Goal: Transaction & Acquisition: Purchase product/service

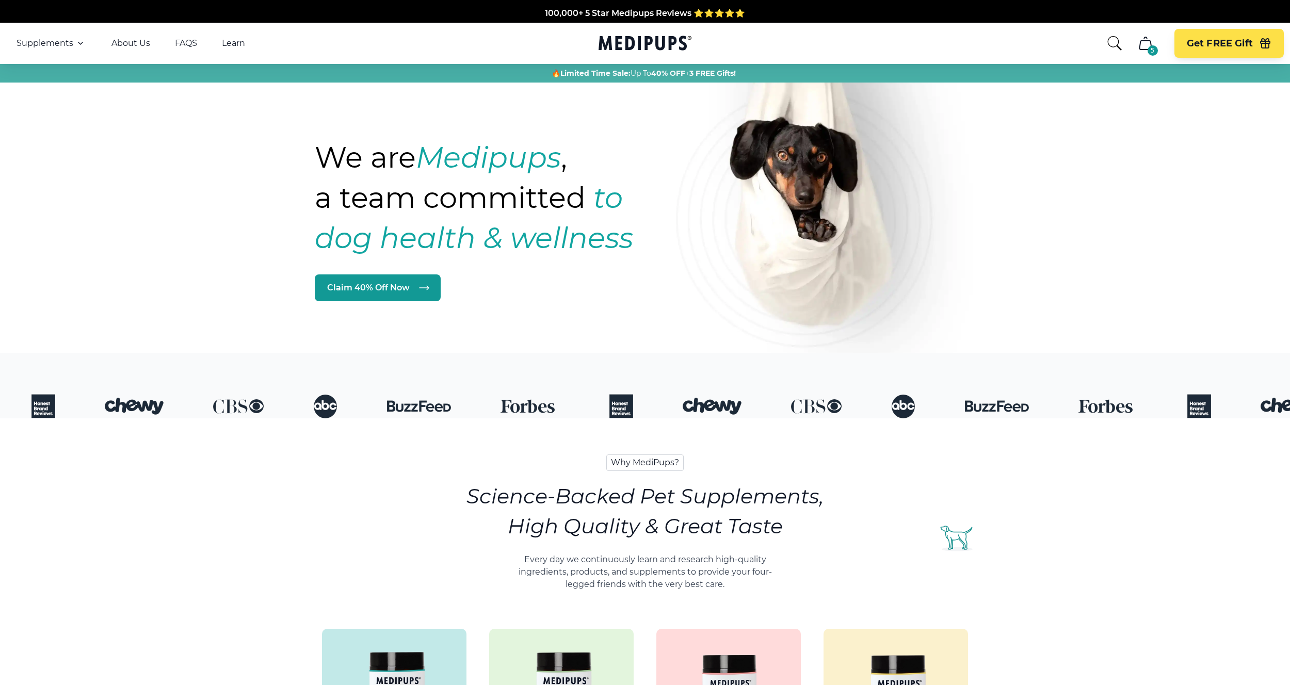
click at [1159, 45] on div "5 Get FREE Gift" at bounding box center [1194, 43] width 177 height 29
click at [1151, 45] on div "5" at bounding box center [1152, 50] width 10 height 10
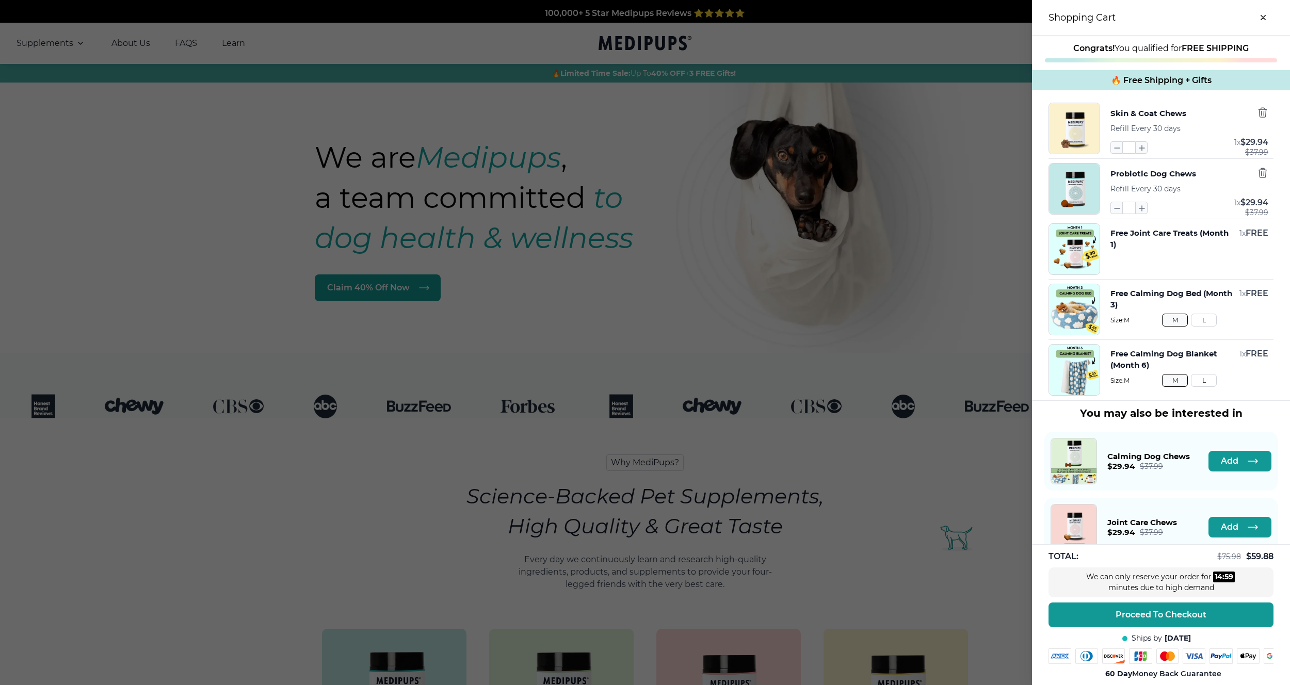
click at [798, 364] on div at bounding box center [645, 342] width 1290 height 685
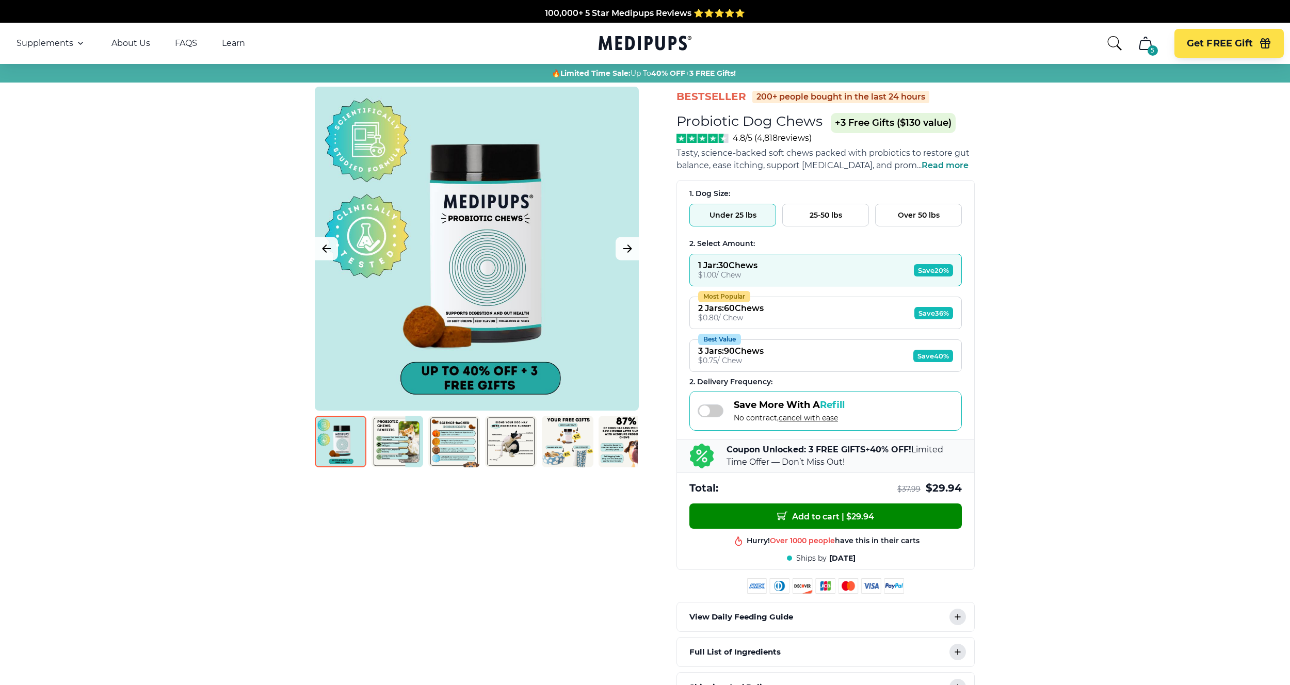
click at [726, 317] on div "$ 0.80 / Chew" at bounding box center [731, 317] width 66 height 9
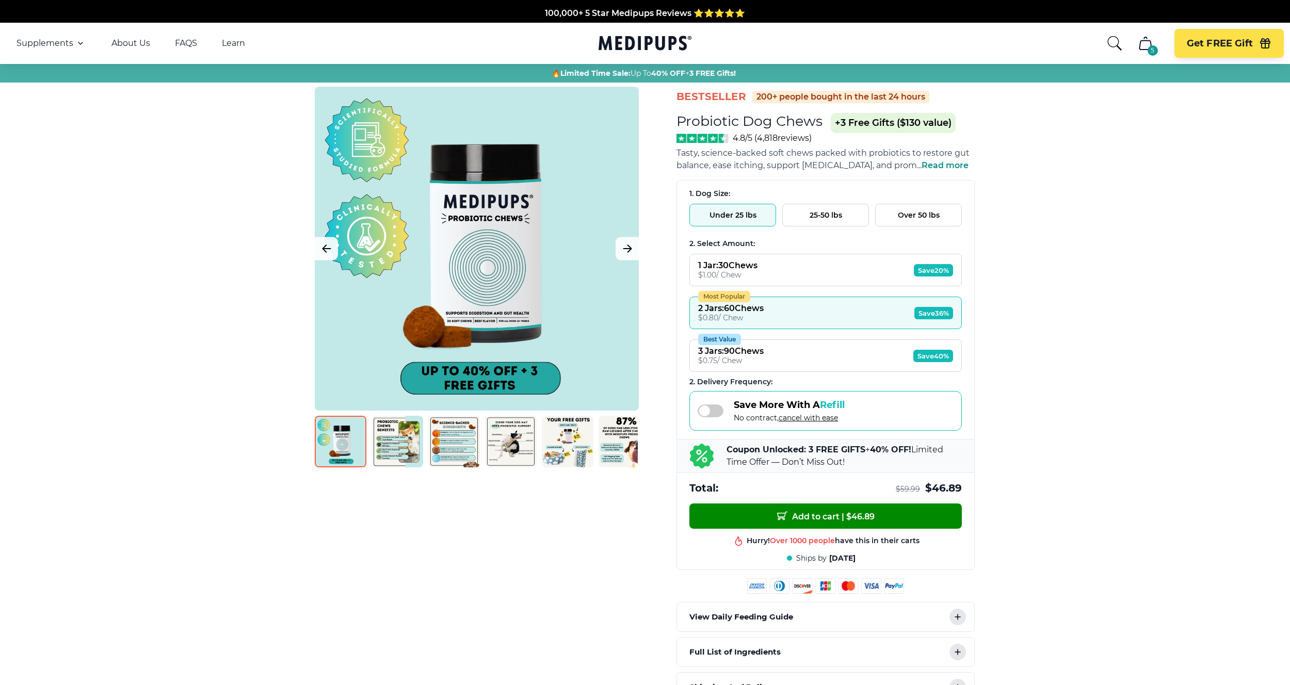
click at [732, 354] on div "3 Jars : 90 Chews" at bounding box center [731, 351] width 66 height 10
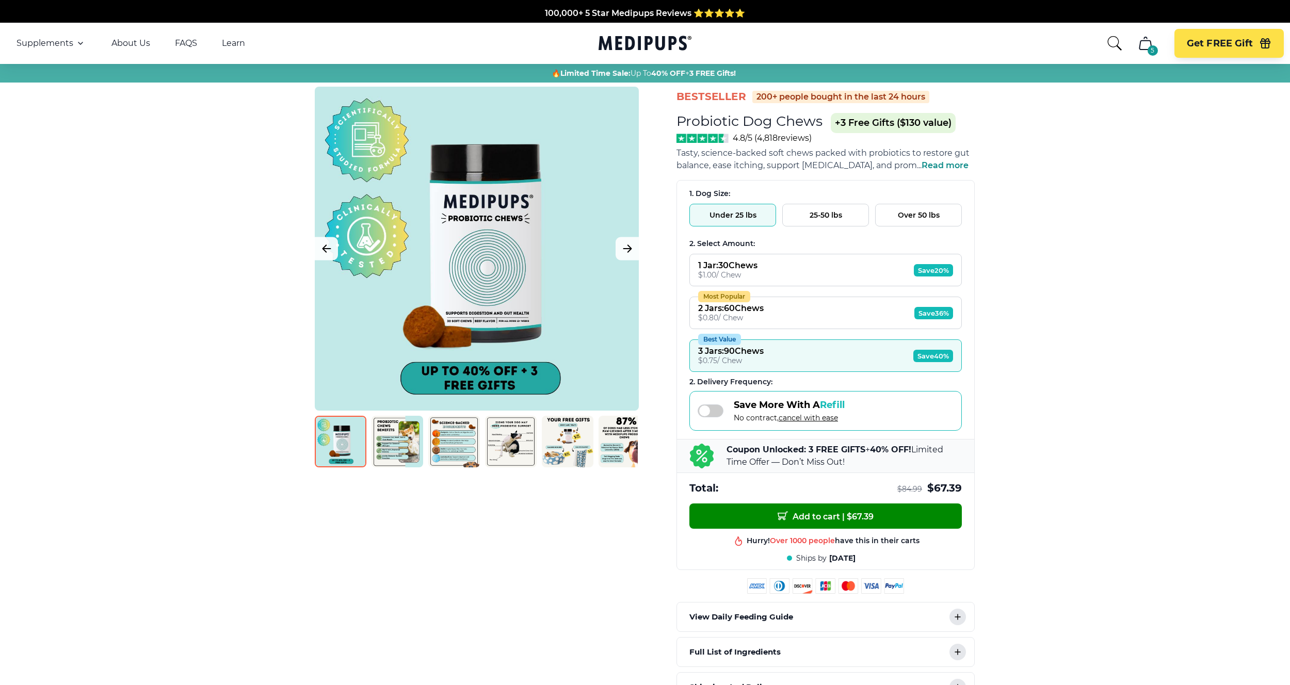
click at [808, 225] on button "25-50 lbs" at bounding box center [825, 215] width 87 height 23
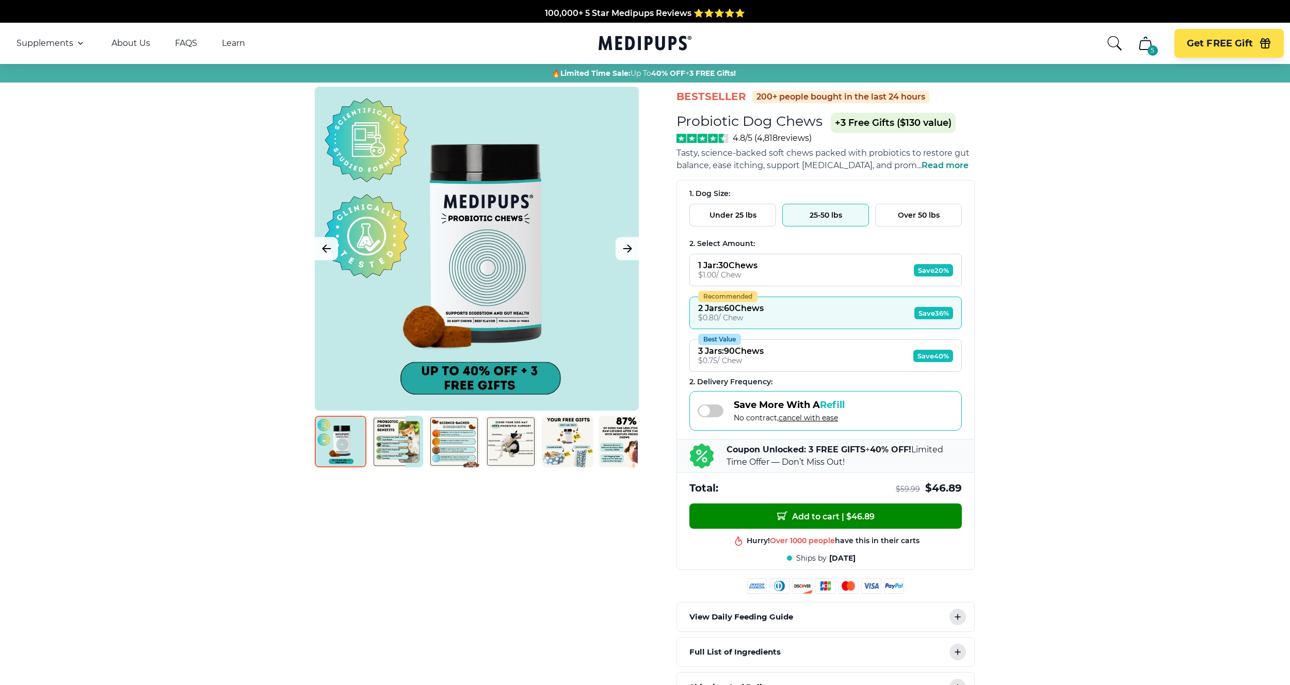
click at [918, 210] on button "Over 50 lbs" at bounding box center [918, 215] width 87 height 23
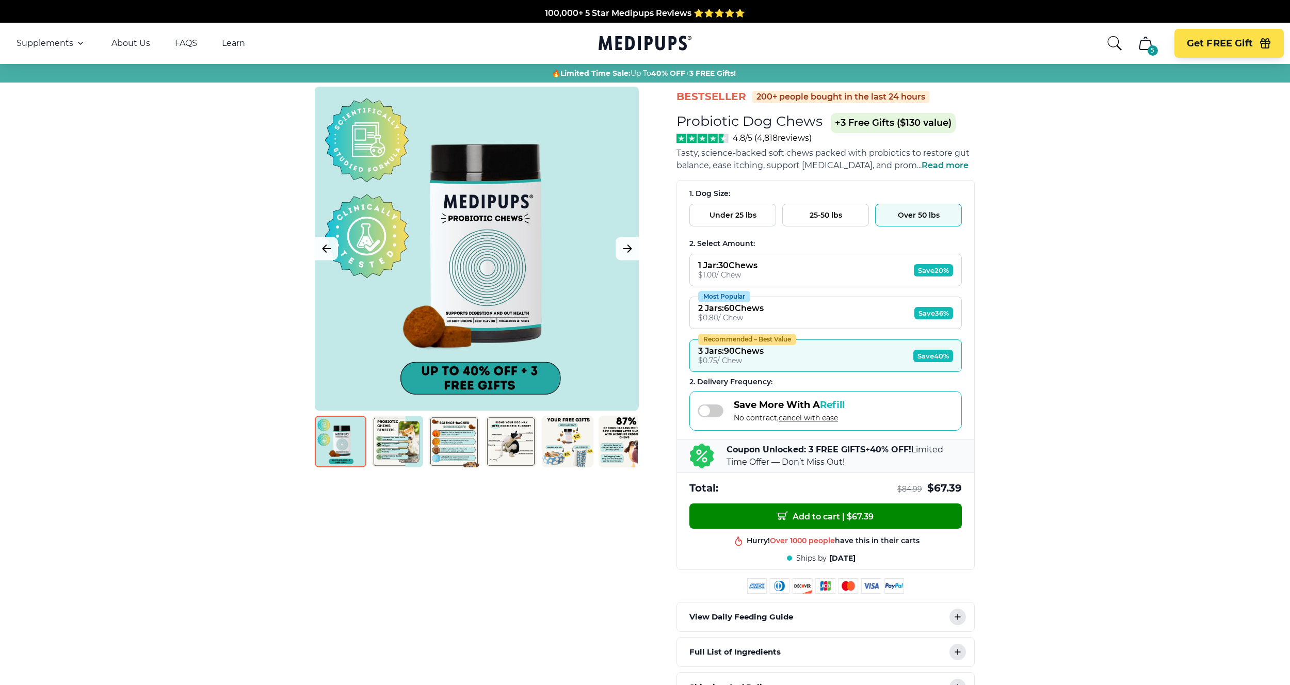
click at [809, 220] on button "25-50 lbs" at bounding box center [825, 215] width 87 height 23
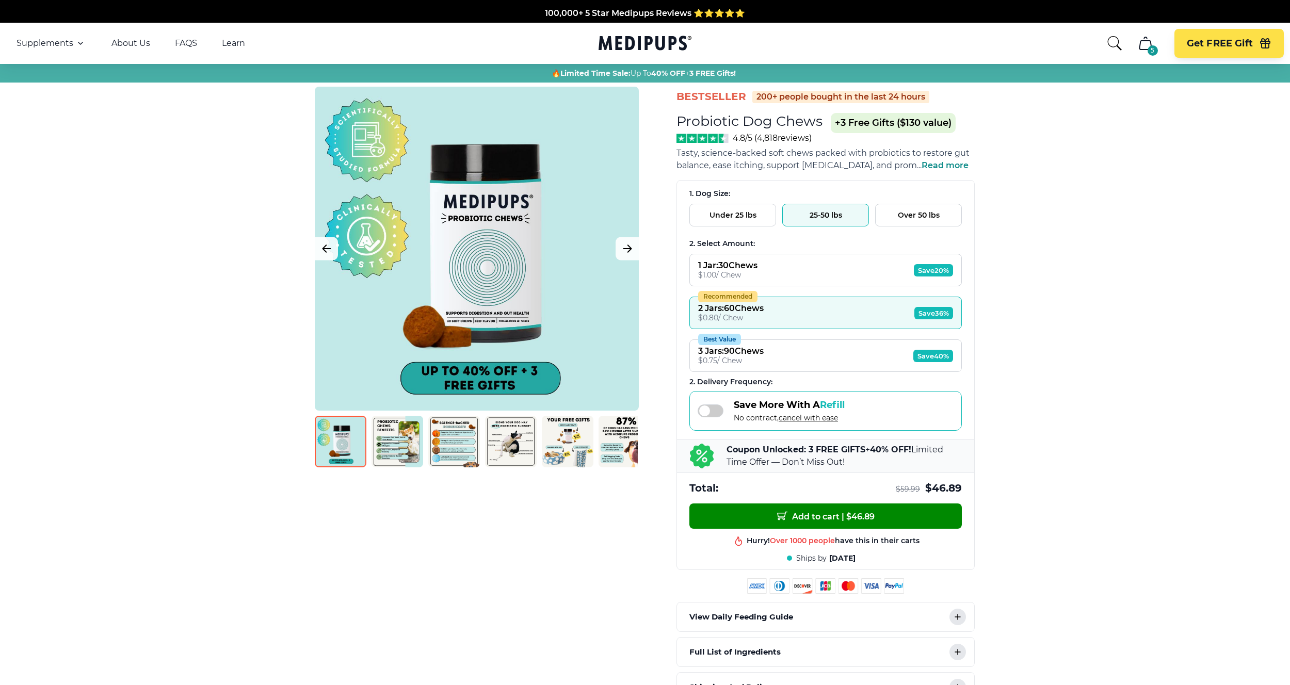
click at [735, 220] on button "Under 25 lbs" at bounding box center [732, 215] width 87 height 23
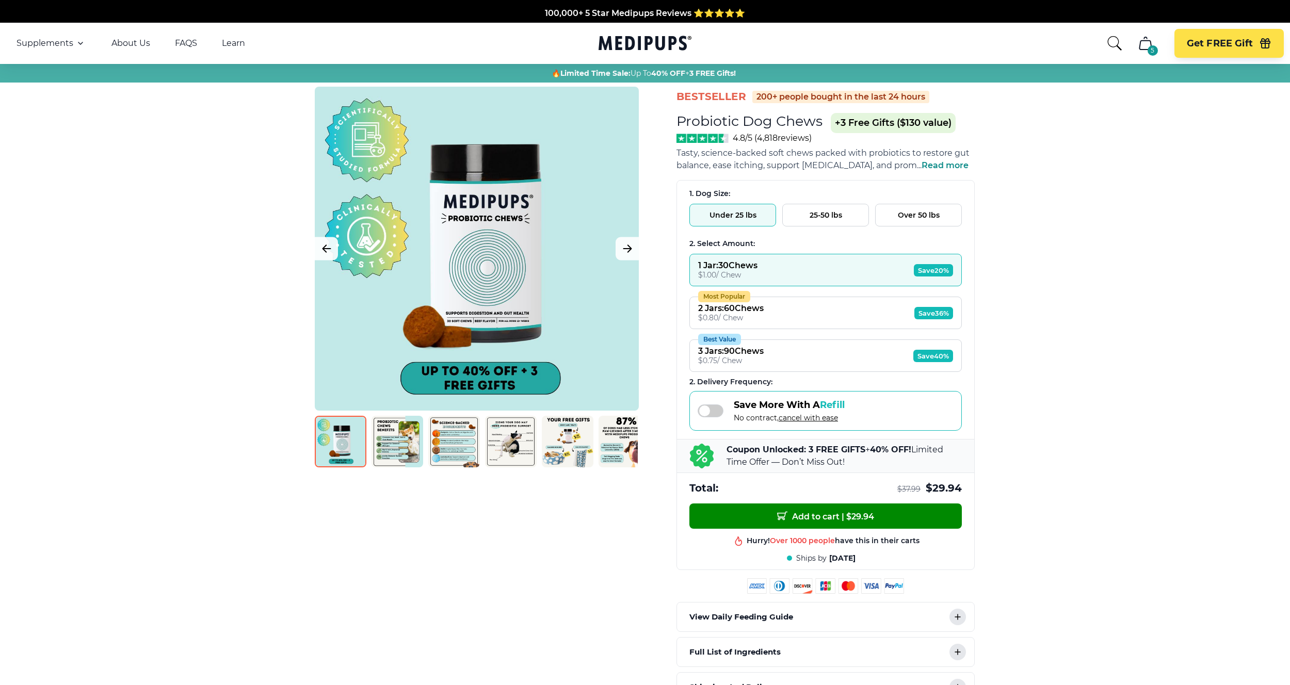
scroll to position [218, 0]
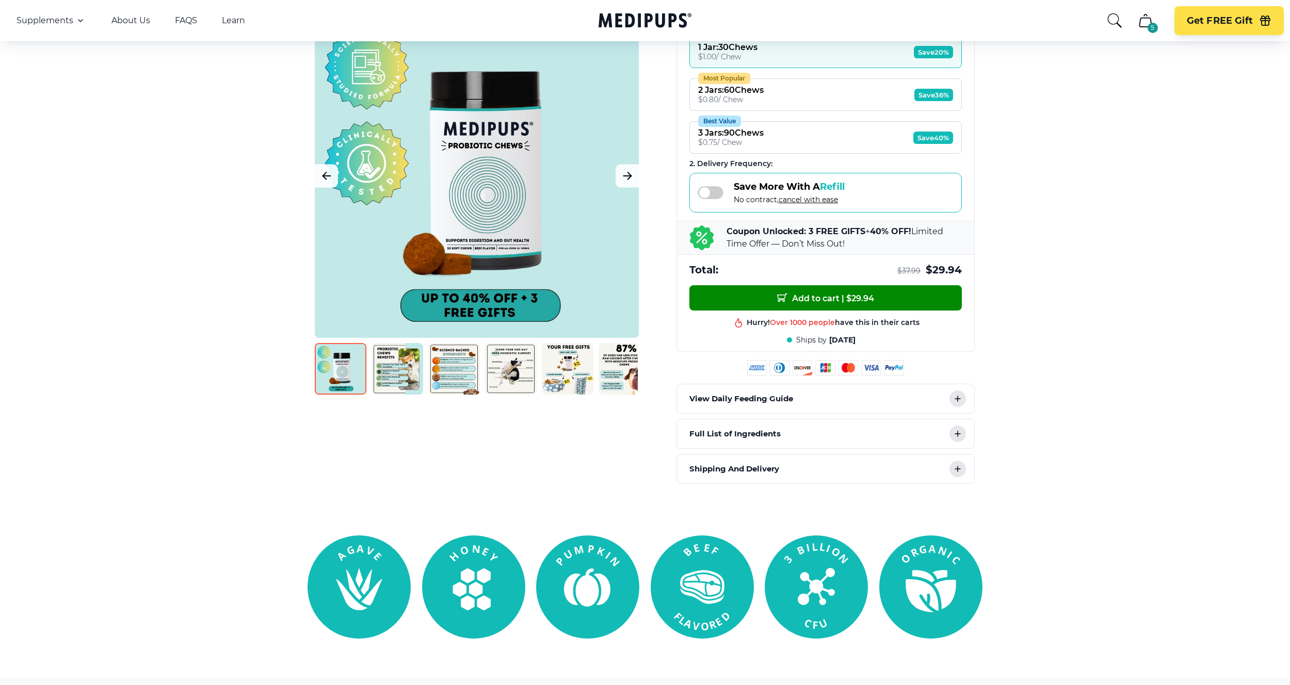
click at [918, 400] on div "View Daily Feeding Guide" at bounding box center [825, 398] width 297 height 29
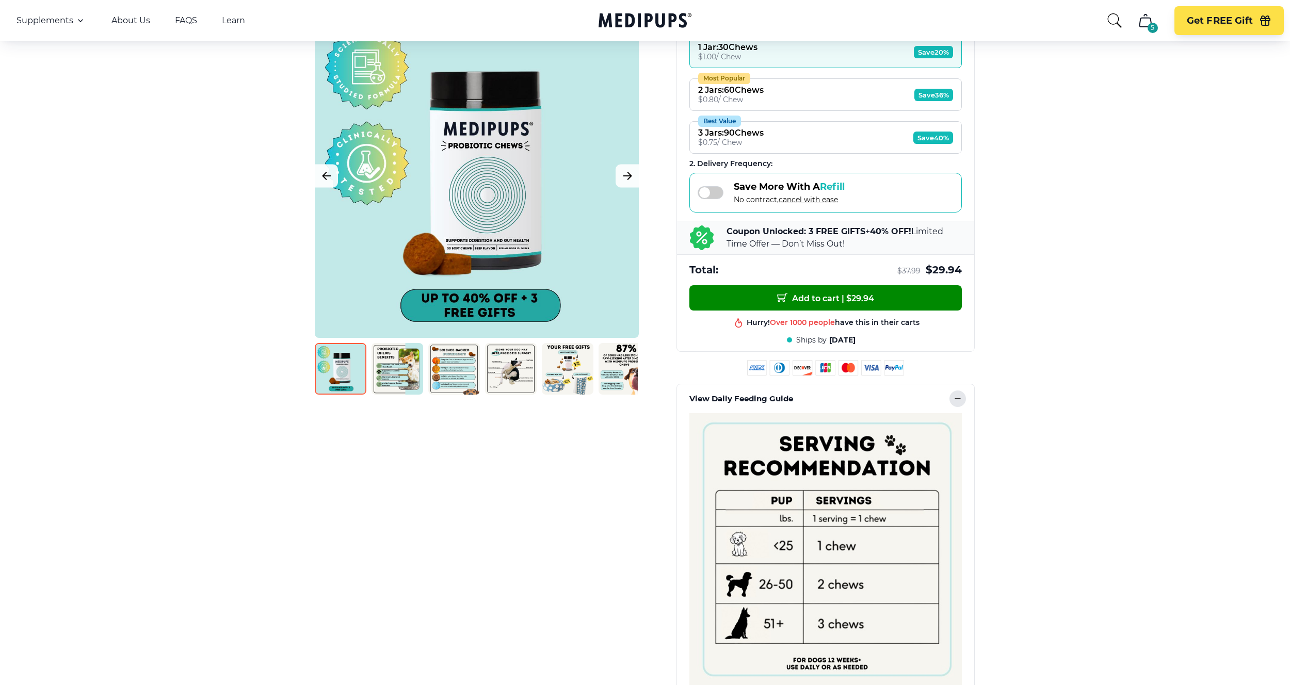
scroll to position [345, 0]
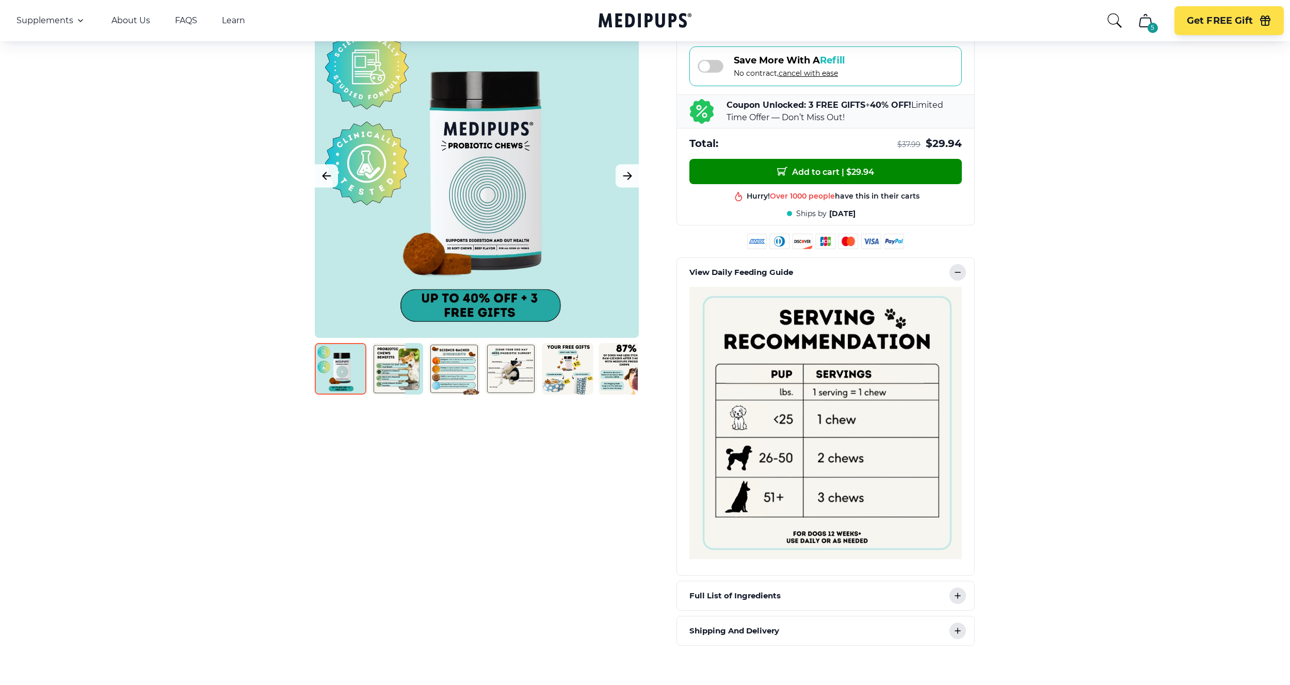
click at [951, 280] on div "View Daily Feeding Guide" at bounding box center [825, 272] width 297 height 29
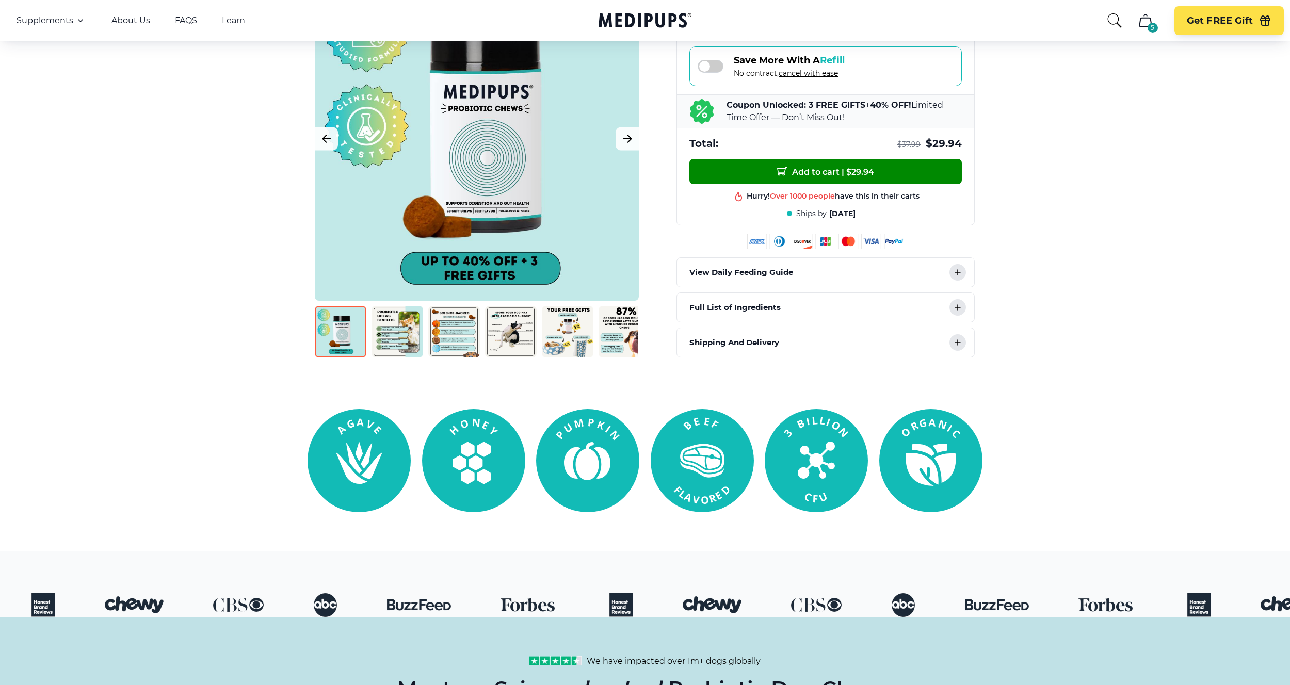
click at [948, 269] on div "View Daily Feeding Guide" at bounding box center [825, 272] width 297 height 29
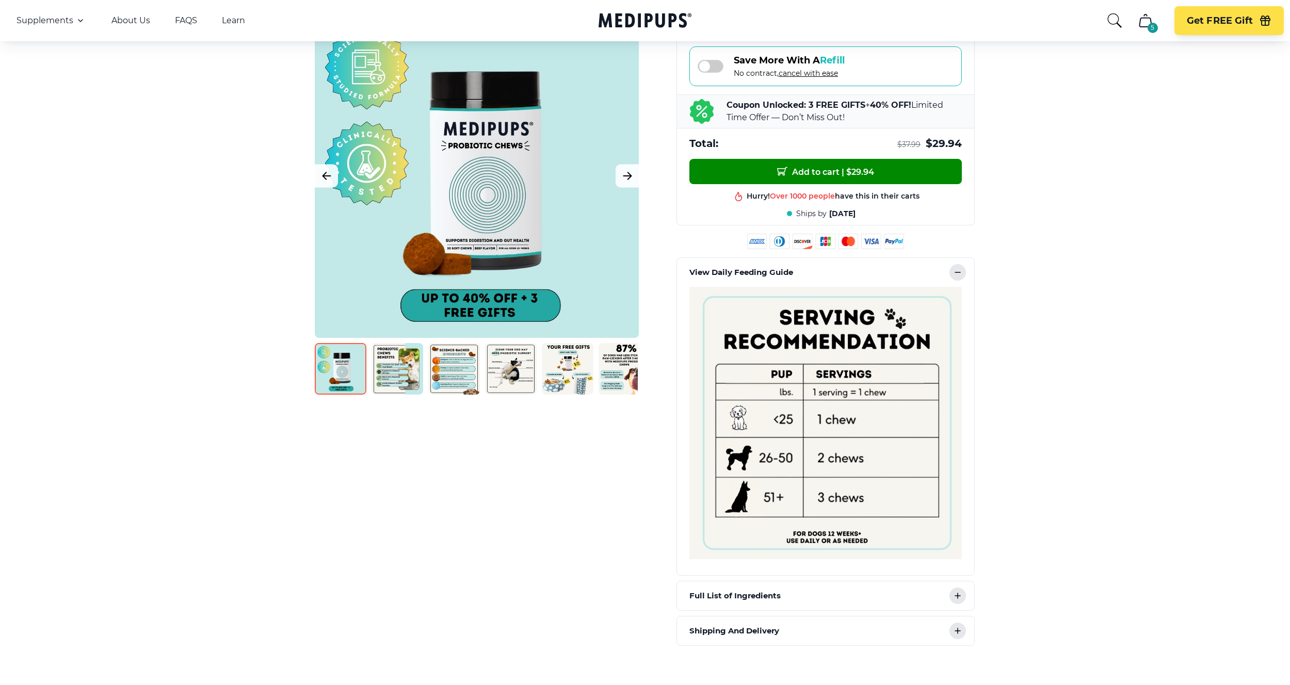
click at [948, 269] on div "View Daily Feeding Guide" at bounding box center [825, 272] width 297 height 29
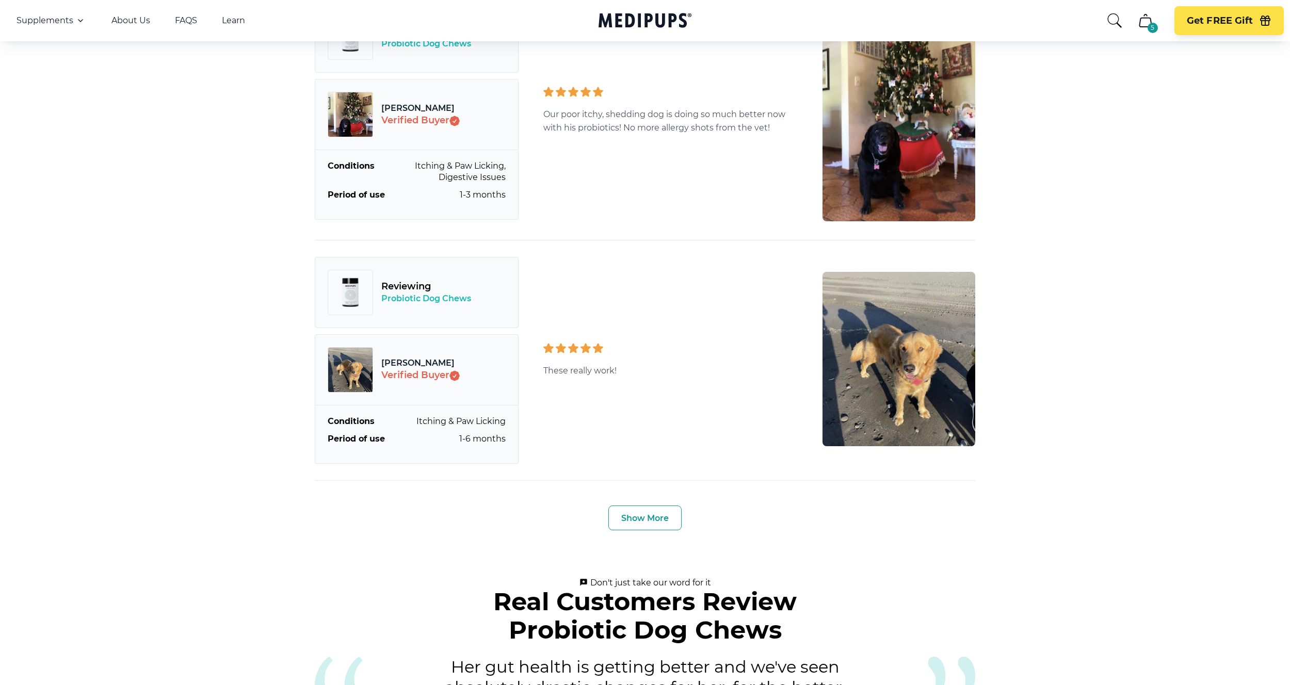
scroll to position [2780, 0]
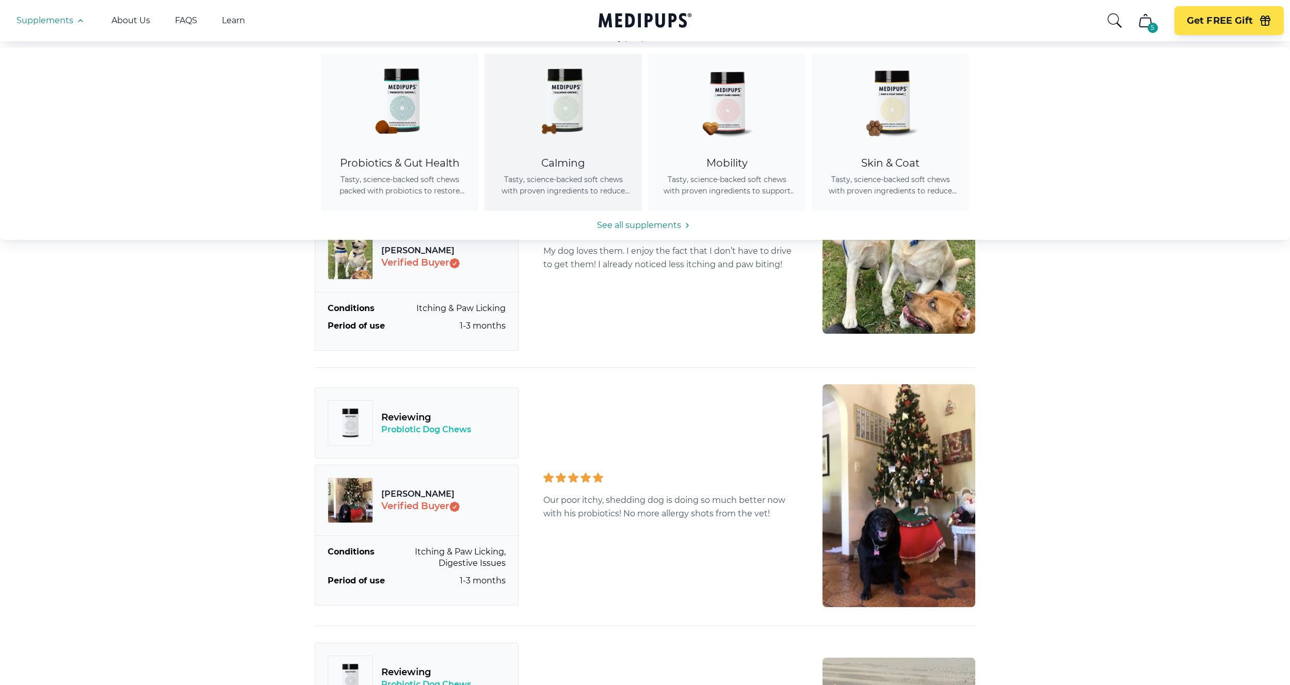
click at [560, 118] on img at bounding box center [563, 100] width 93 height 93
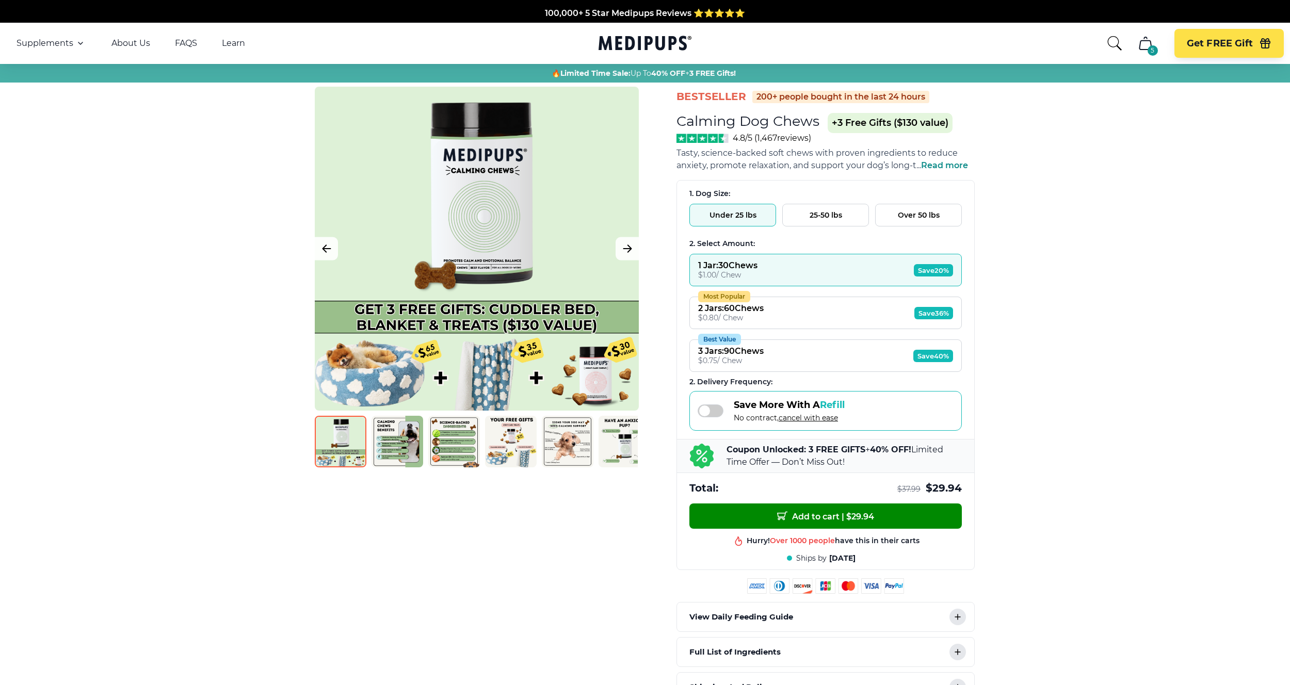
click at [1143, 40] on icon "cart" at bounding box center [1145, 43] width 12 height 12
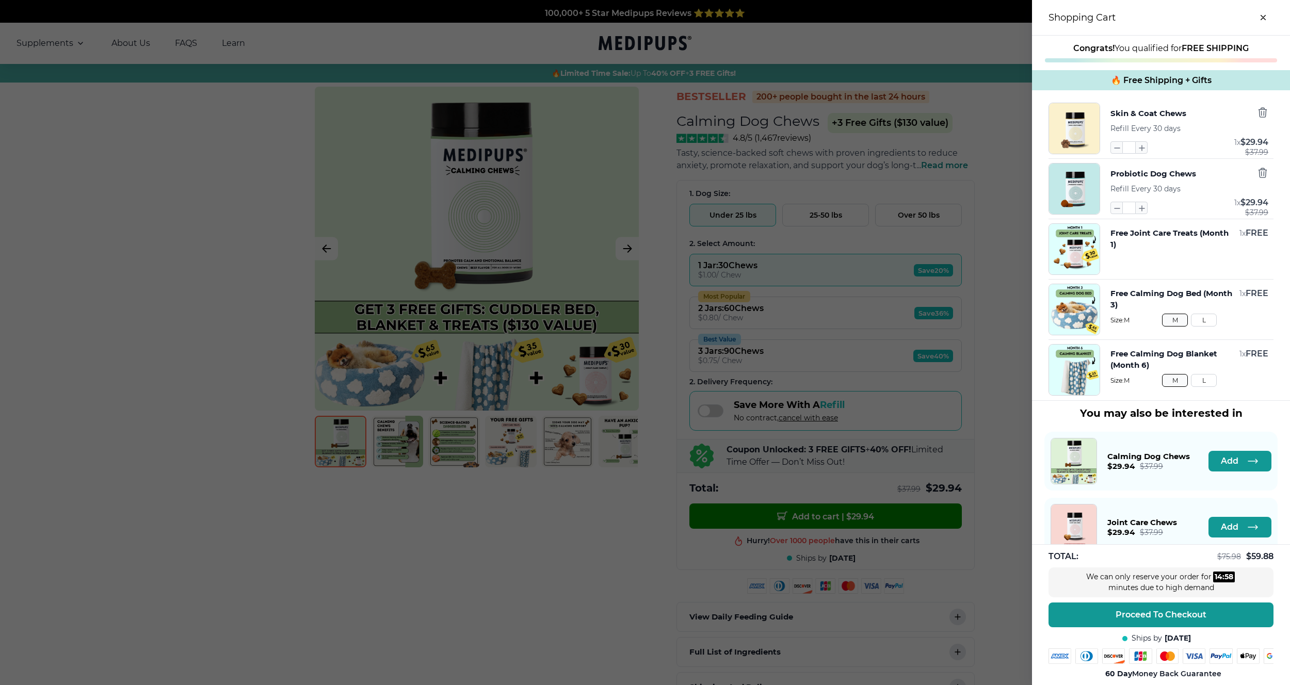
click at [1270, 120] on div "Skin & Coat Chews Refill Every 30 days * 1 x $ 29.94 $ 37.99" at bounding box center [1160, 129] width 225 height 52
click at [1264, 118] on icon "button" at bounding box center [1262, 112] width 11 height 11
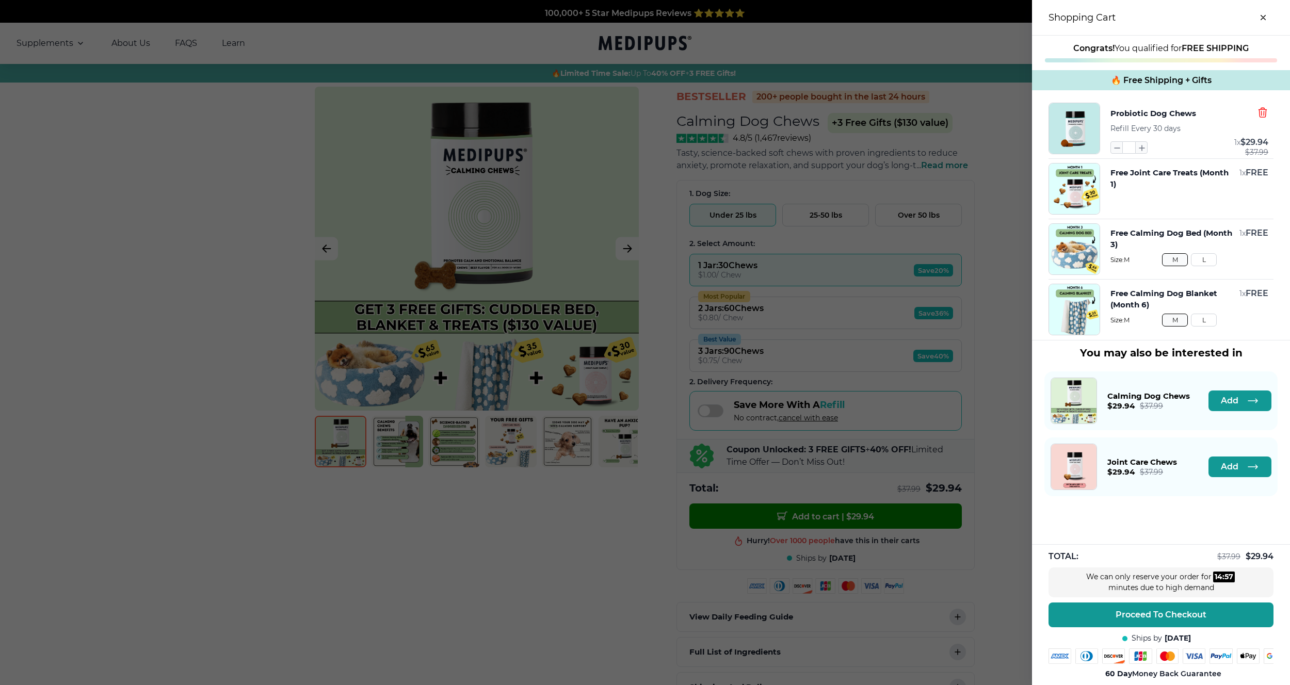
click at [1263, 116] on icon "button" at bounding box center [1262, 112] width 8 height 9
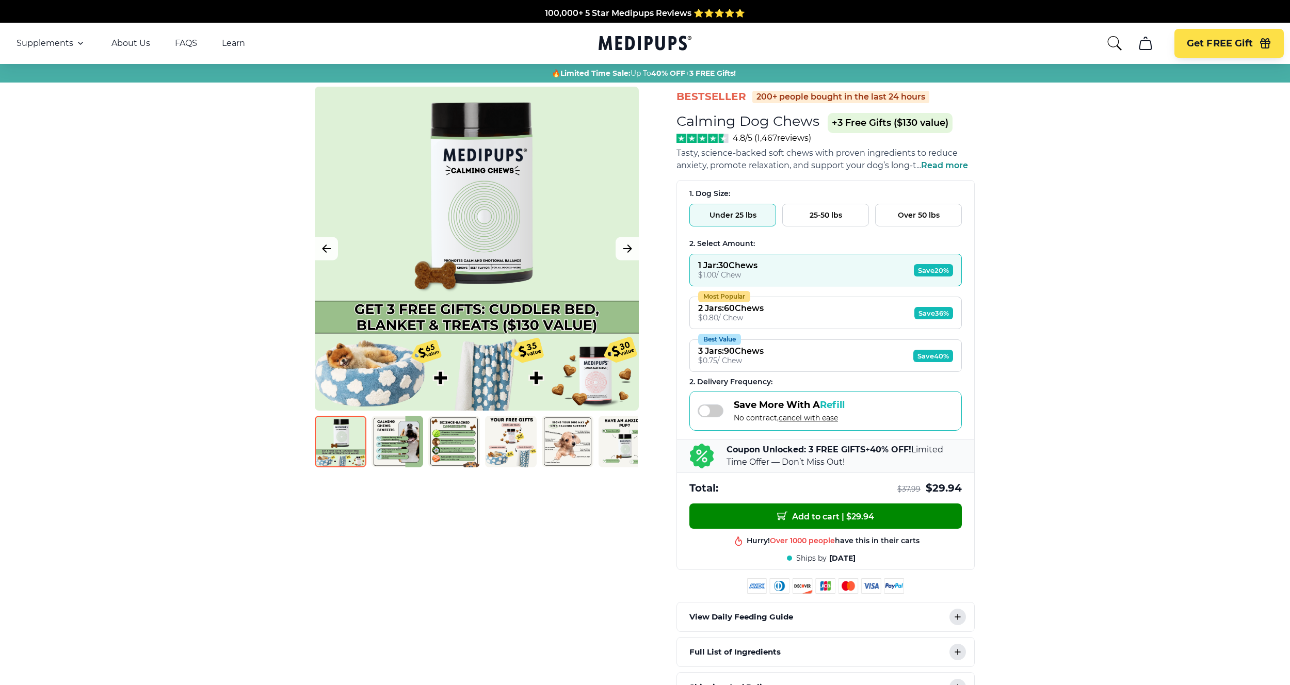
click at [885, 230] on div "1. Dog Size: Under 25 lbs 25-50 lbs Over 50 lbs 2. Select Amount: 1 Jar : 30 Ch…" at bounding box center [825, 342] width 297 height 323
click at [886, 215] on button "Over 50 lbs" at bounding box center [918, 215] width 87 height 23
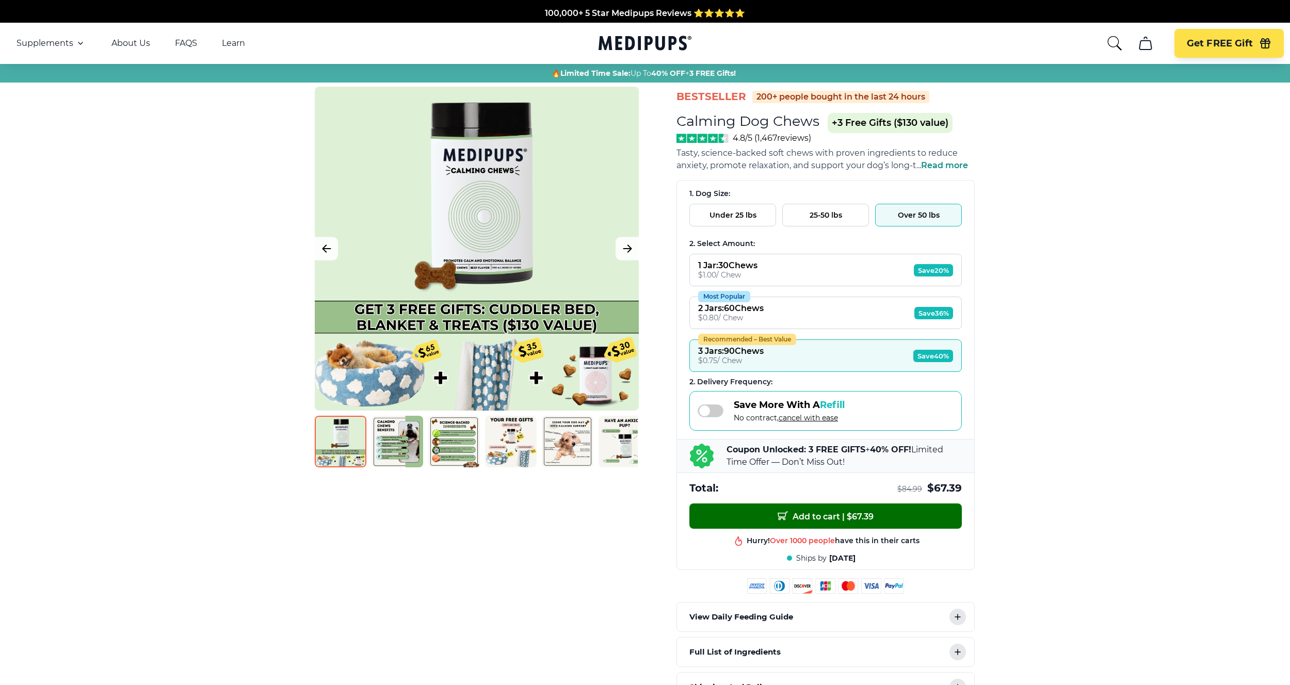
click at [832, 523] on button "Add to cart | $ 67.39" at bounding box center [825, 516] width 272 height 25
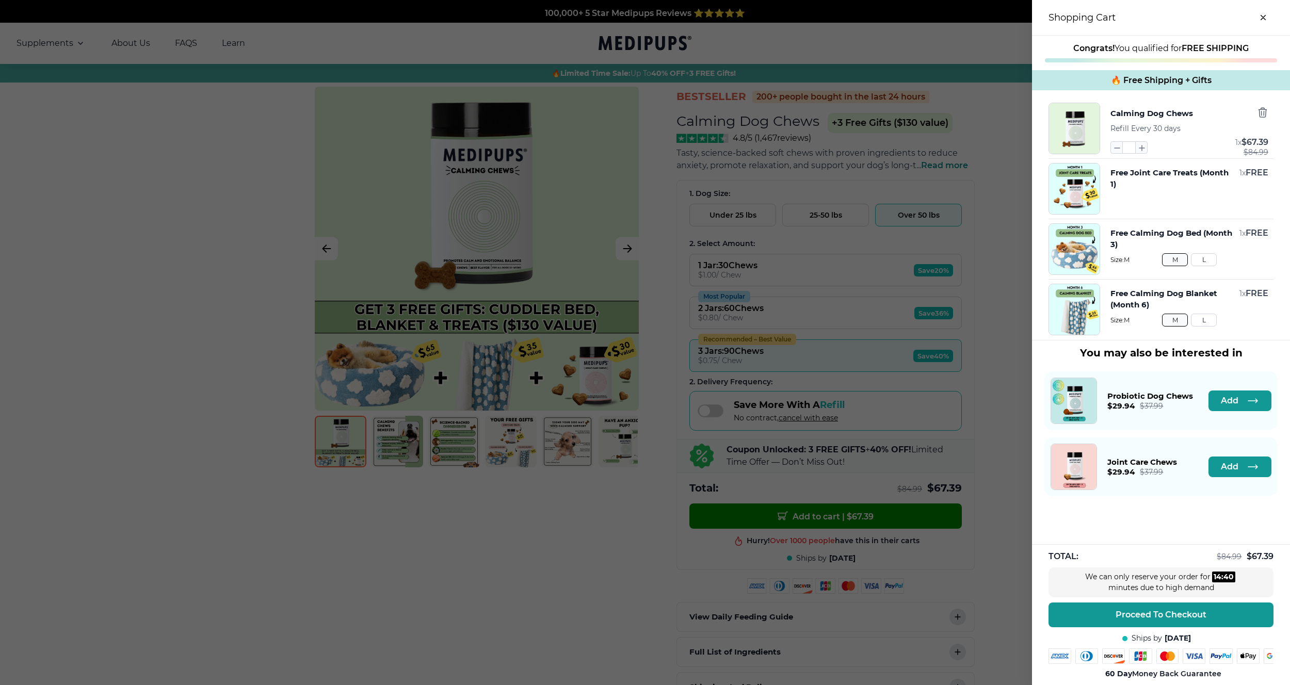
click at [834, 425] on div at bounding box center [645, 342] width 1290 height 685
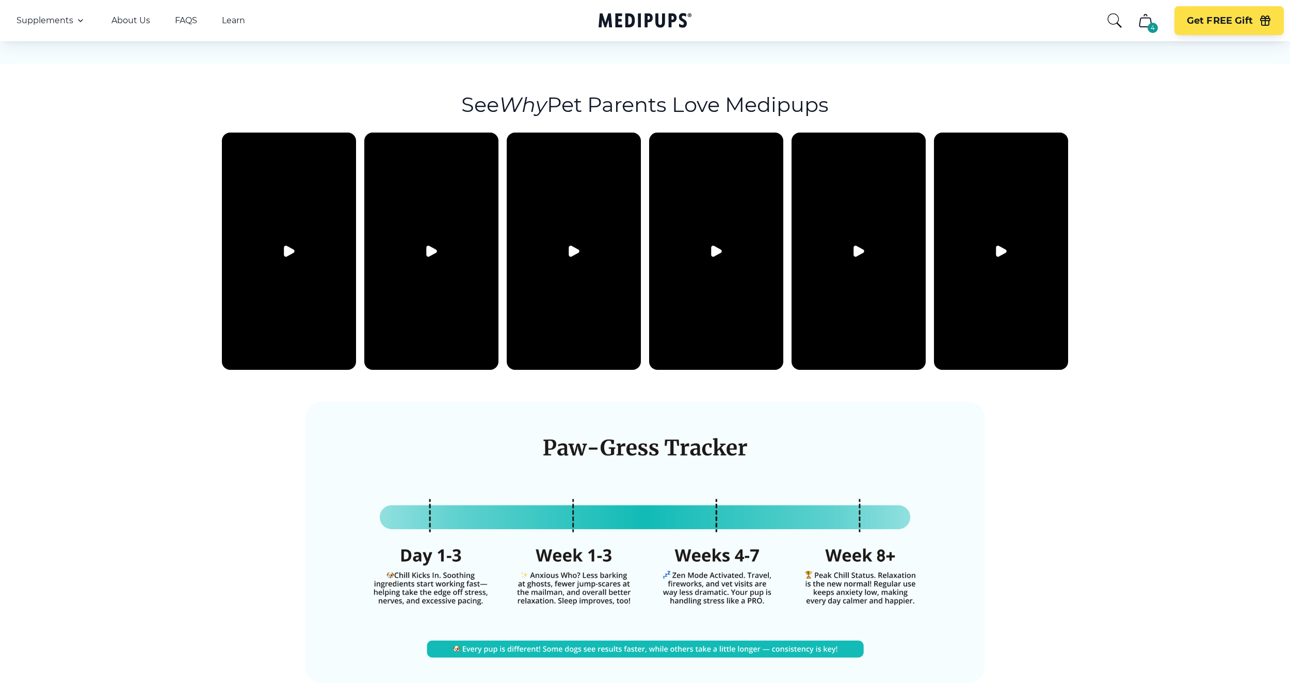
scroll to position [1814, 0]
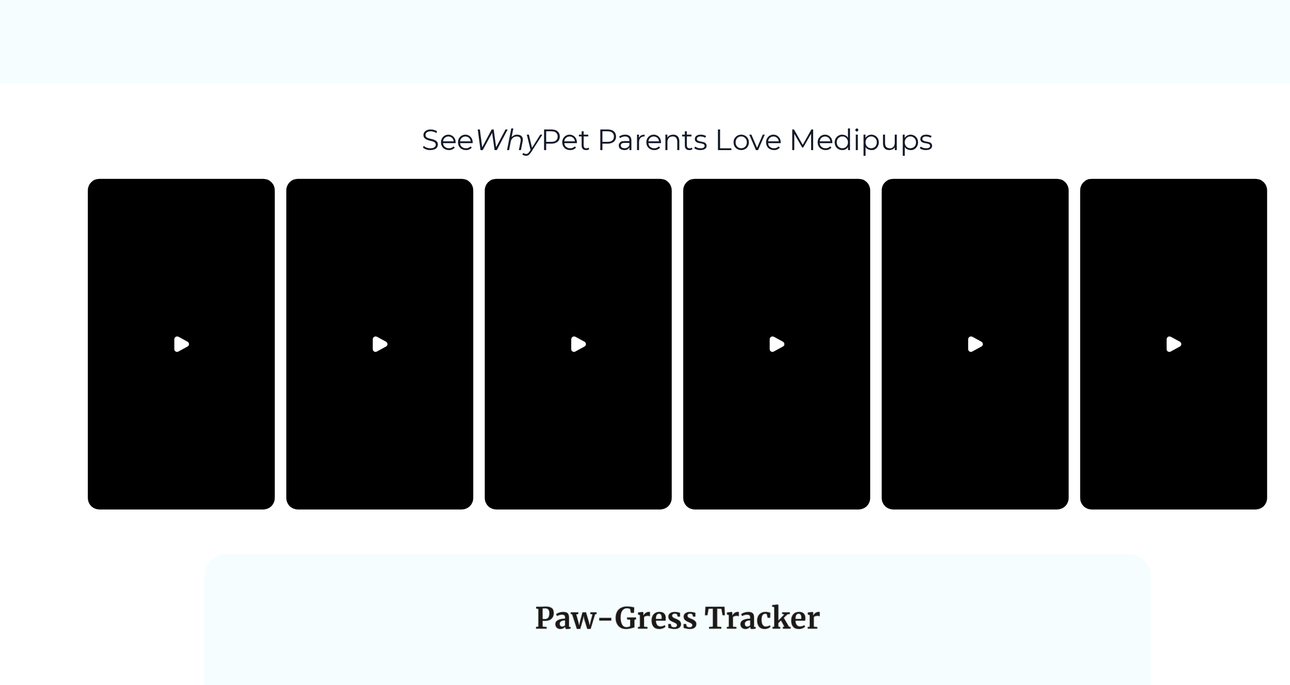
click at [719, 327] on icon "Play video" at bounding box center [716, 332] width 10 height 10
click at [716, 326] on icon "Pause video" at bounding box center [716, 332] width 12 height 12
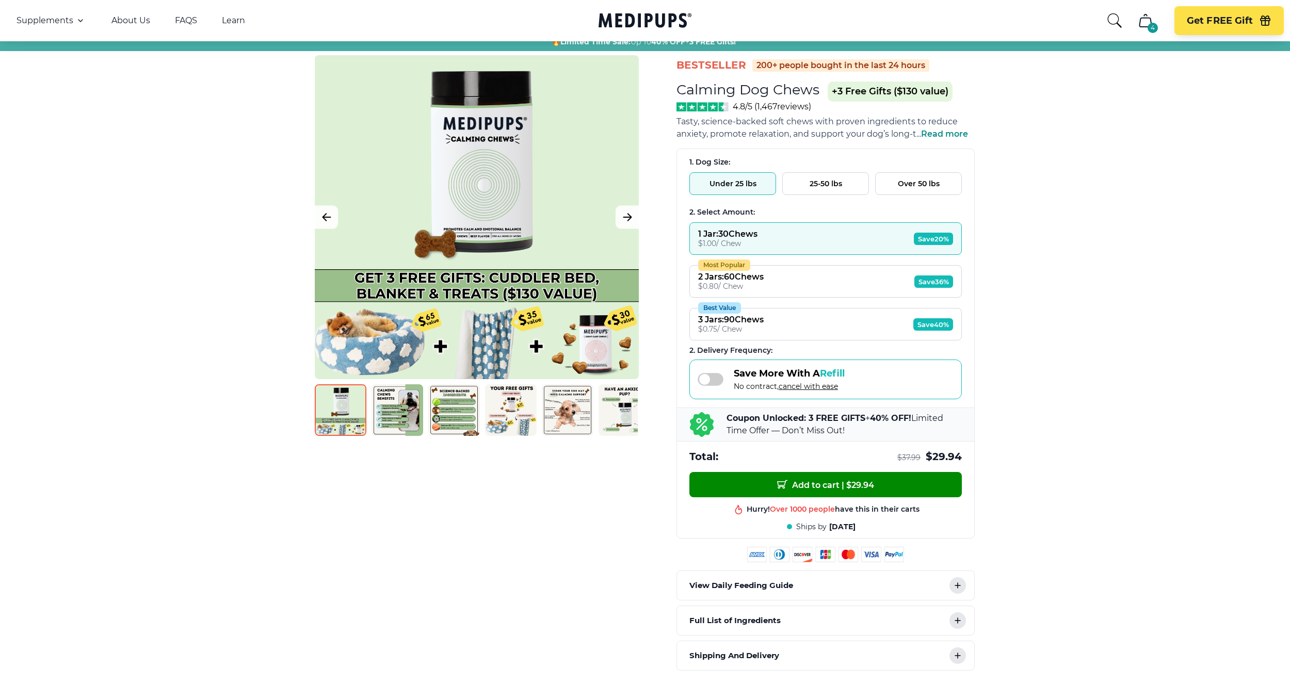
scroll to position [0, 0]
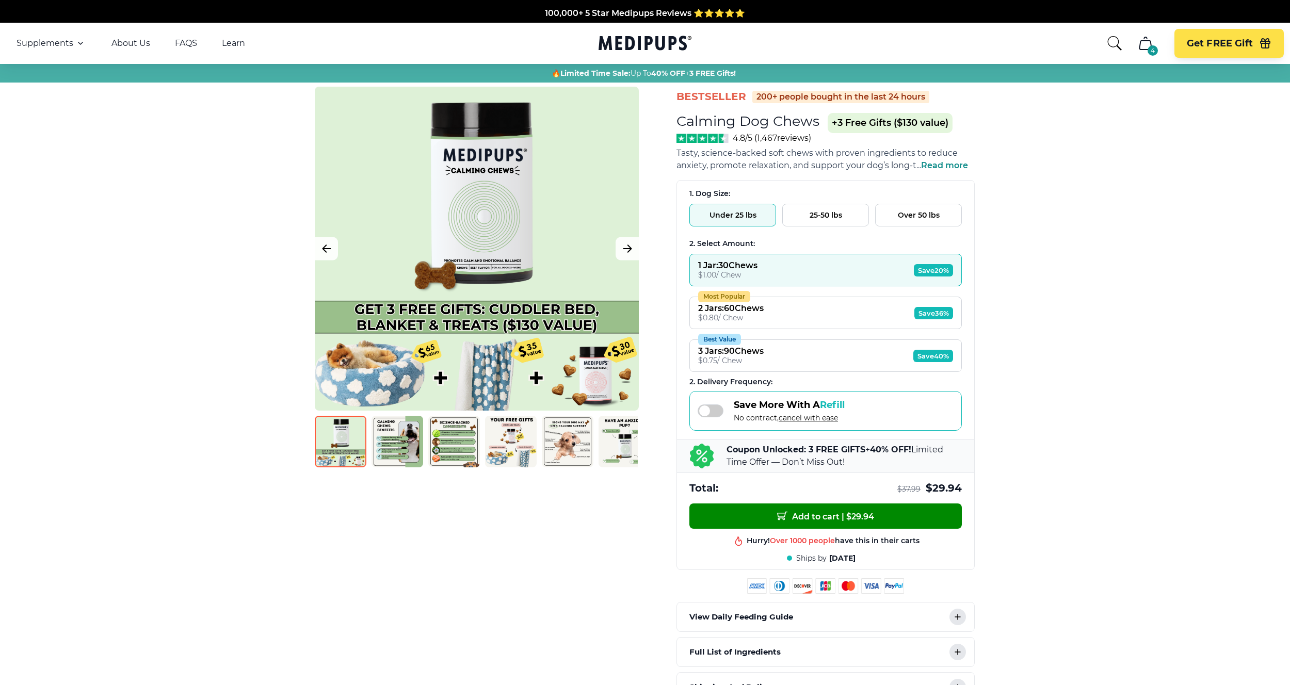
click at [639, 49] on icon "Medipups" at bounding box center [642, 43] width 88 height 14
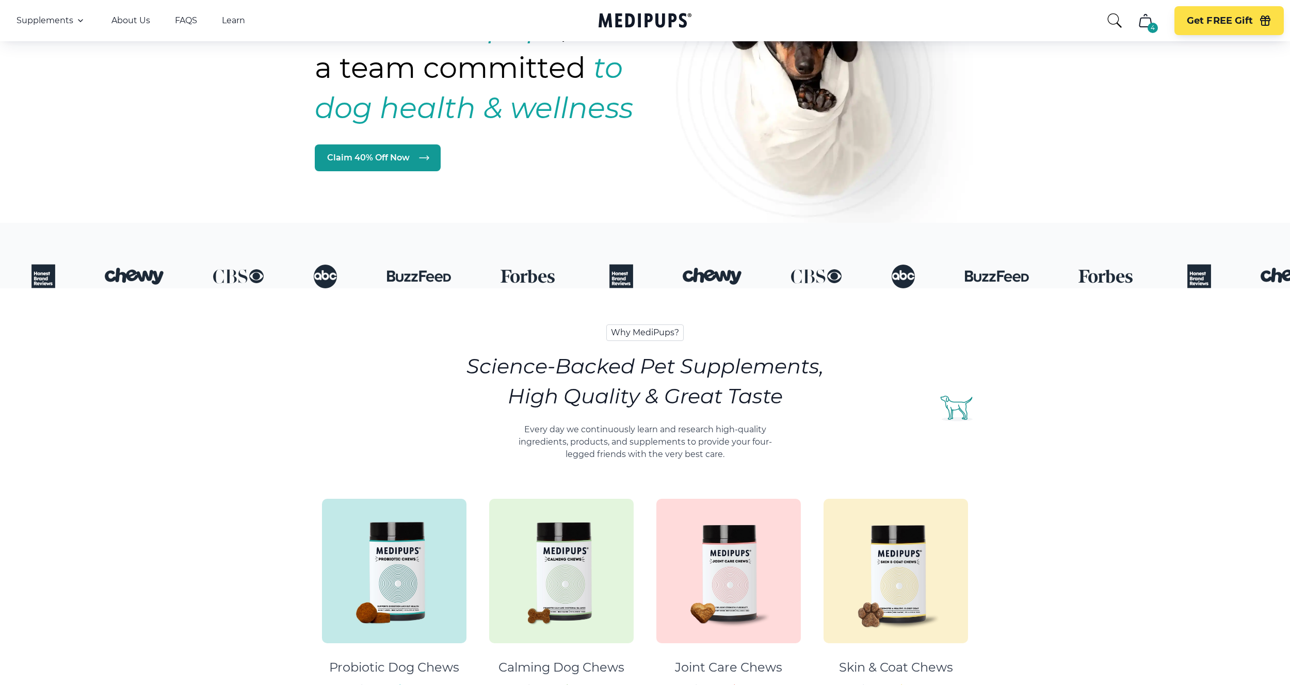
scroll to position [180, 0]
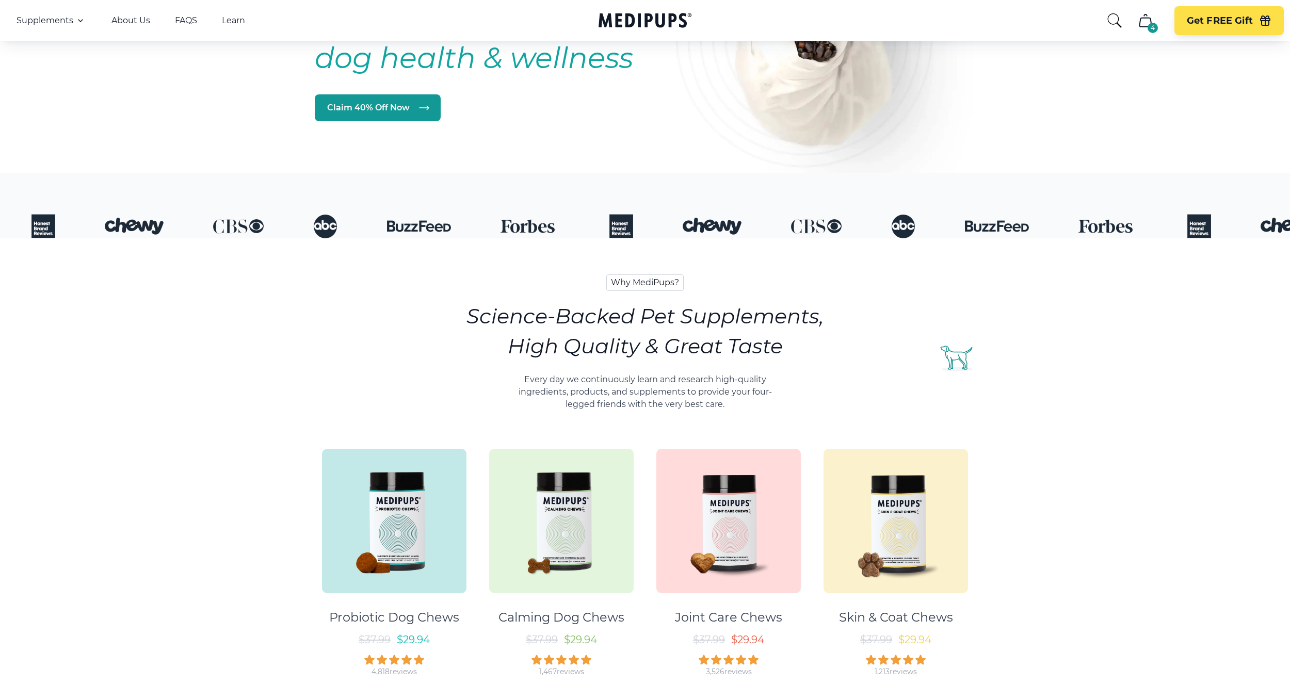
click at [424, 538] on img at bounding box center [394, 521] width 144 height 144
